Goal: Find specific page/section: Find specific page/section

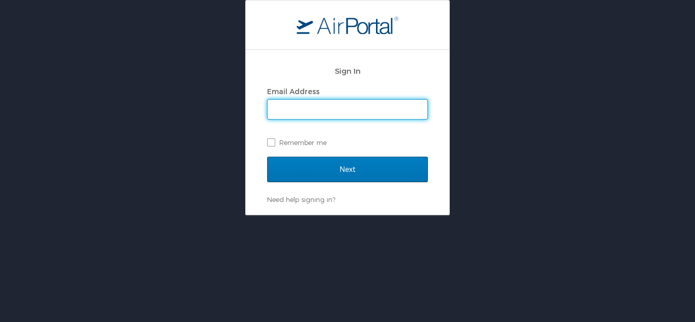
click at [308, 100] on input "Email Address" at bounding box center [348, 109] width 160 height 19
click at [325, 116] on input "Email Address" at bounding box center [348, 109] width 160 height 19
type input "brandon.hendricks@cbtravel.com"
click at [267, 157] on input "Next" at bounding box center [347, 169] width 161 height 25
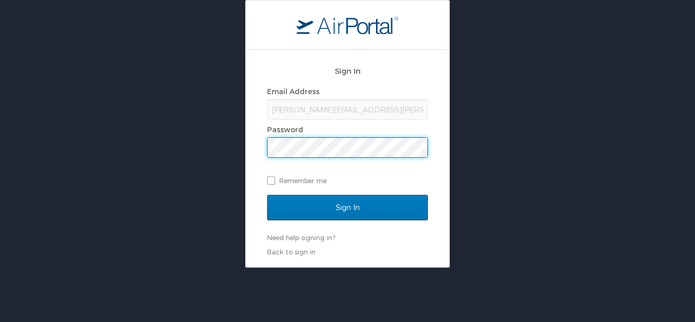
click at [267, 195] on input "Sign In" at bounding box center [347, 207] width 161 height 25
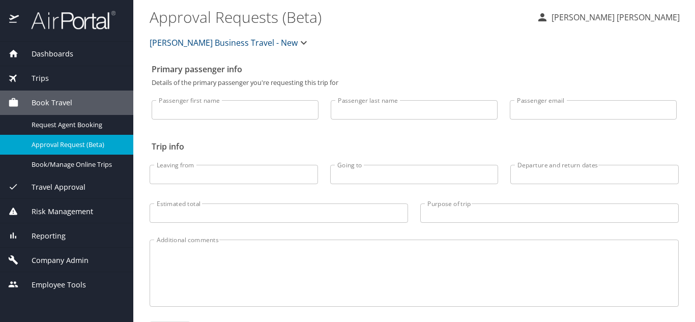
click at [69, 51] on span "Dashboards" at bounding box center [46, 53] width 54 height 11
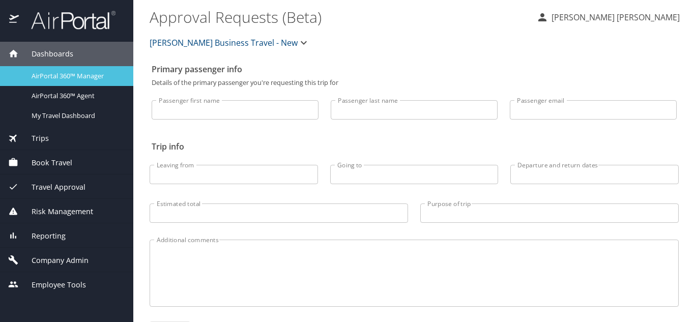
click at [70, 74] on span "AirPortal 360™ Manager" at bounding box center [77, 76] width 90 height 10
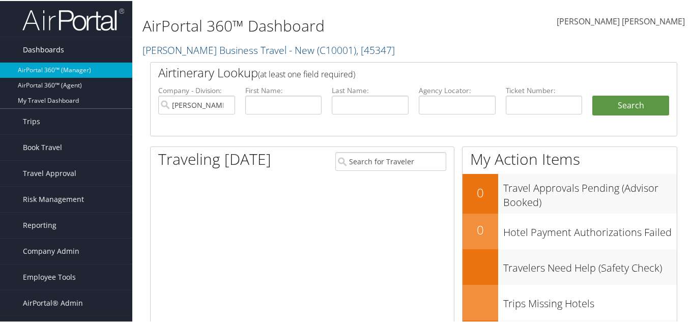
click at [56, 50] on span "Dashboards" at bounding box center [43, 48] width 41 height 25
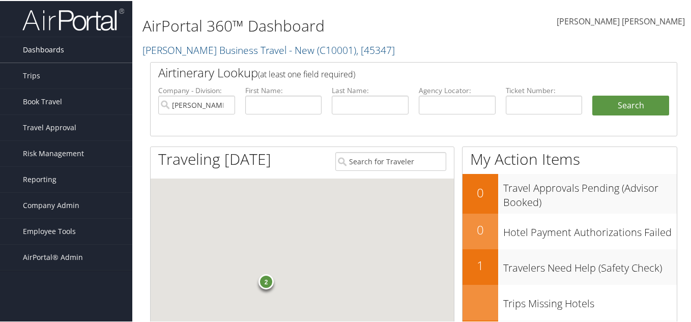
click at [58, 50] on span "Dashboards" at bounding box center [43, 48] width 41 height 25
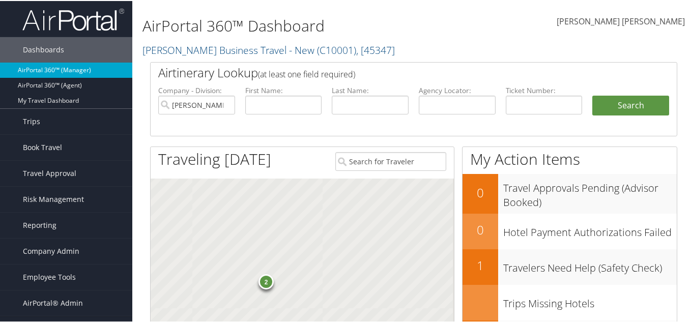
click at [66, 71] on link "AirPortal 360™ (Manager)" at bounding box center [66, 69] width 132 height 15
click at [227, 104] on input "[PERSON_NAME] Business Travel - New" at bounding box center [196, 104] width 77 height 19
click at [224, 102] on input "[PERSON_NAME] Business Travel - New" at bounding box center [196, 104] width 77 height 19
